Goal: Find specific page/section: Find specific page/section

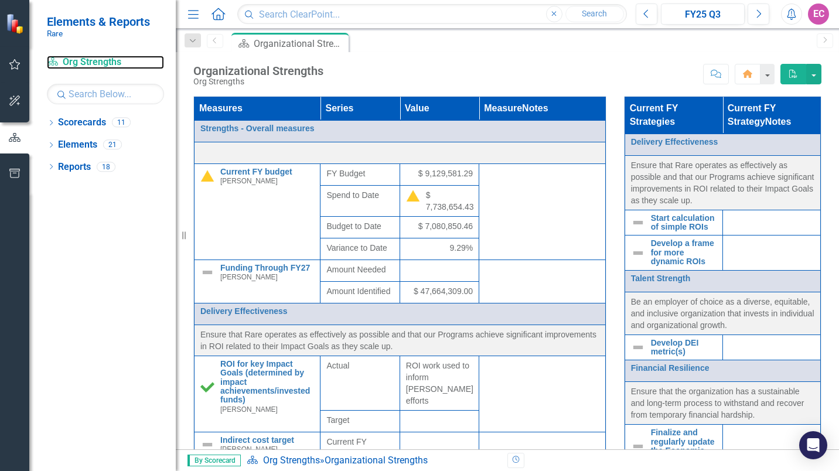
click at [83, 57] on link "Scorecard Org Strengths" at bounding box center [105, 62] width 117 height 13
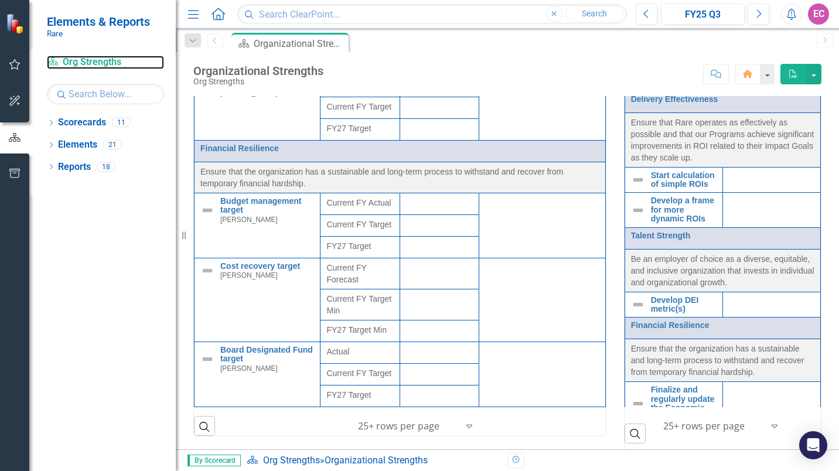
scroll to position [56, 0]
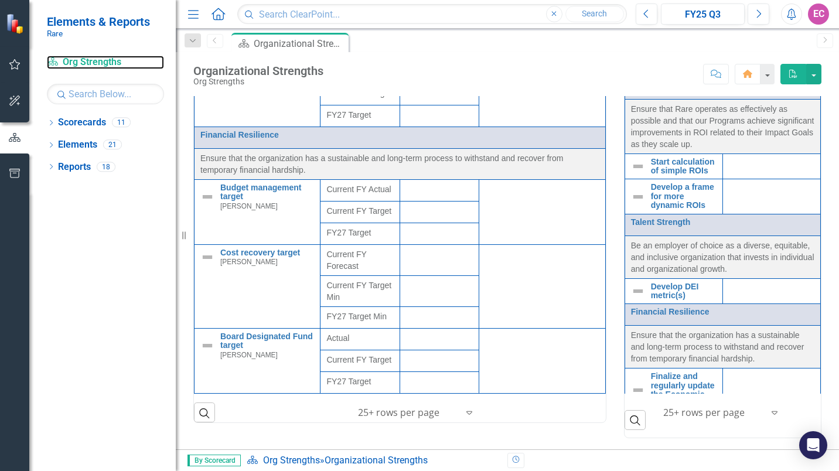
click at [74, 59] on link "Scorecard Org Strengths" at bounding box center [105, 62] width 117 height 13
click at [66, 124] on link "Scorecards" at bounding box center [82, 122] width 48 height 13
click at [52, 121] on icon "Dropdown" at bounding box center [51, 124] width 8 height 6
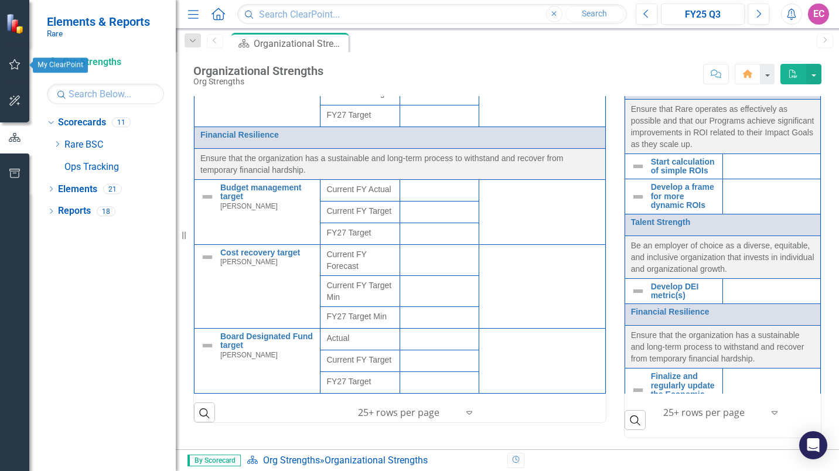
click at [13, 67] on icon "button" at bounding box center [15, 64] width 12 height 9
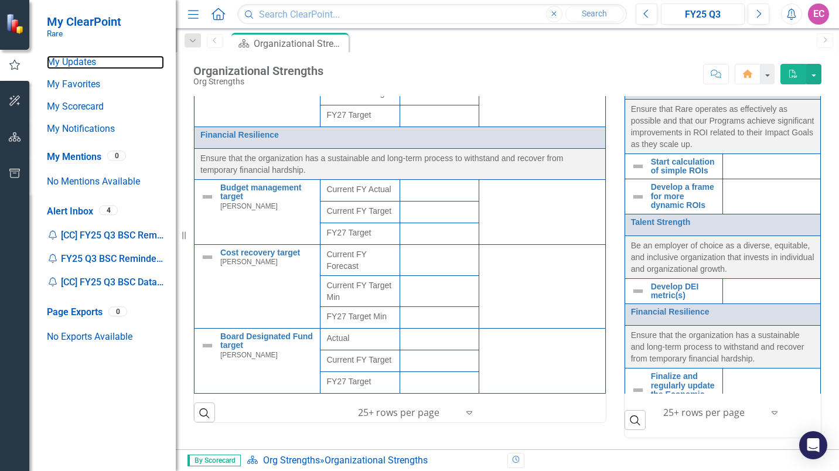
click at [83, 68] on link "My Updates" at bounding box center [105, 62] width 117 height 13
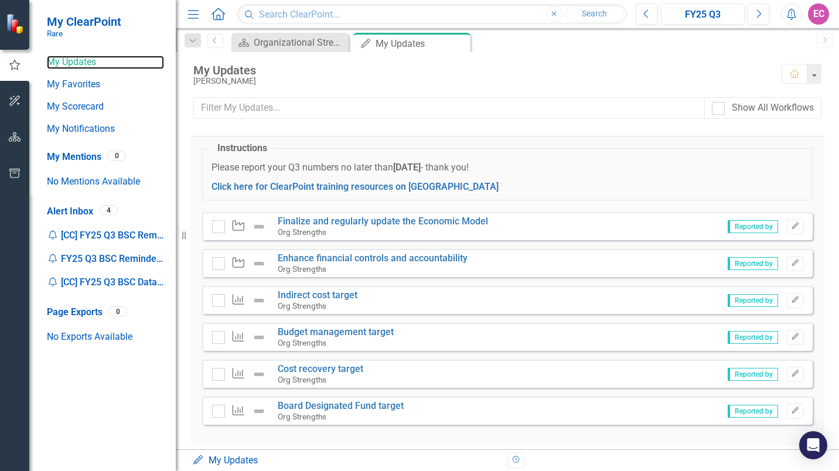
scroll to position [34, 0]
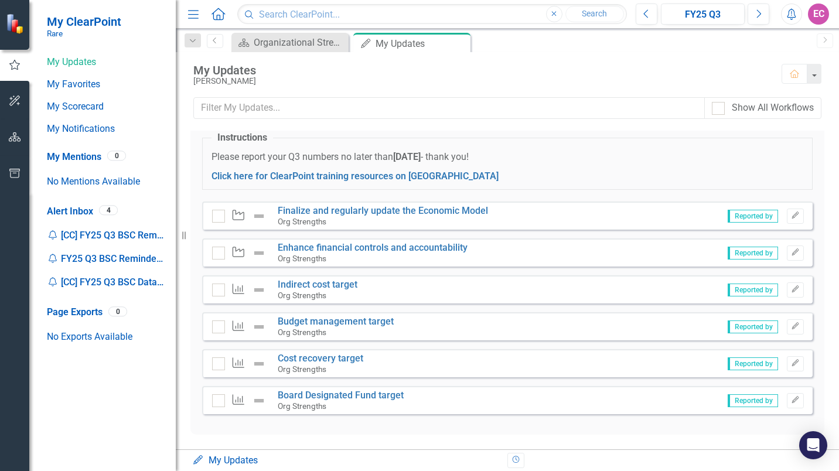
click at [740, 402] on span "Reported by" at bounding box center [753, 400] width 50 height 13
click at [738, 402] on span "Reported by" at bounding box center [753, 400] width 50 height 13
click at [299, 395] on link "Board Designated Fund target" at bounding box center [341, 395] width 126 height 11
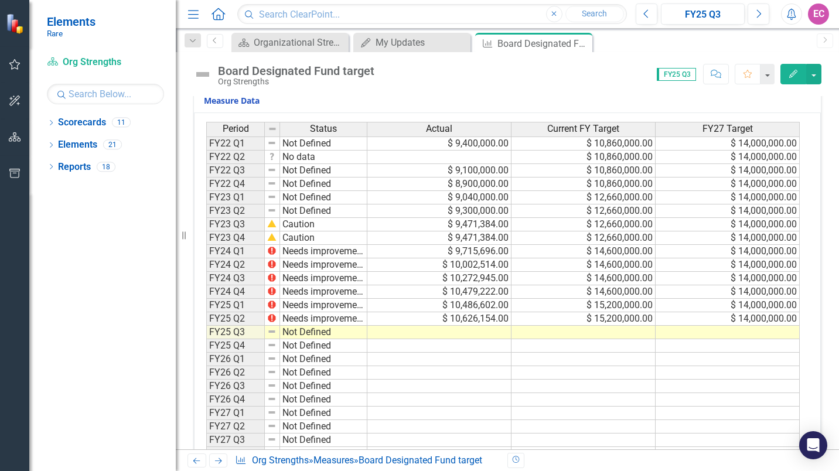
scroll to position [234, 0]
